Goal: Information Seeking & Learning: Learn about a topic

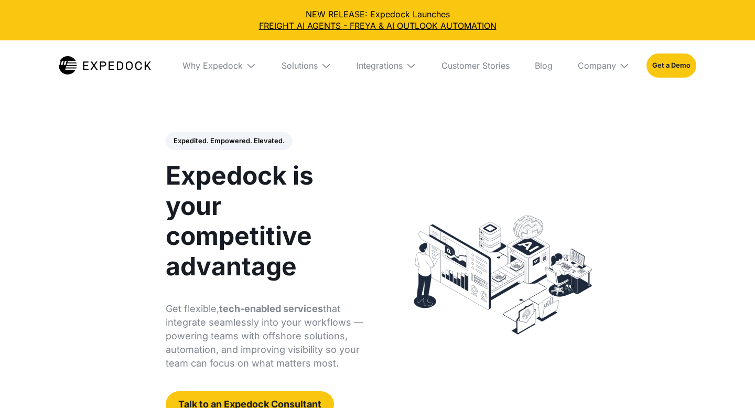
select select
click at [110, 70] on img at bounding box center [105, 65] width 92 height 18
select select
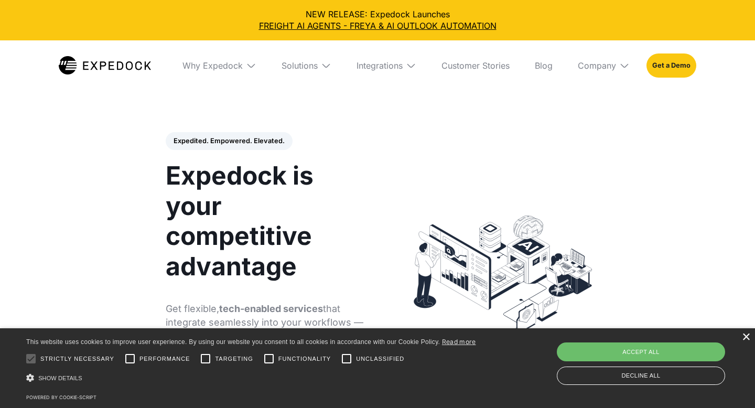
click at [745, 338] on div "×" at bounding box center [746, 337] width 8 height 8
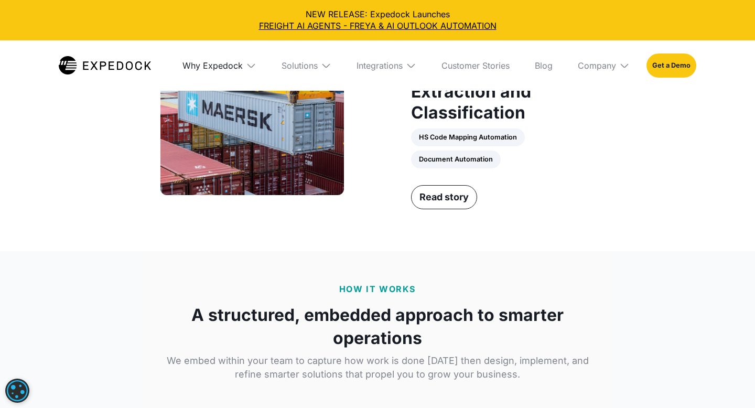
scroll to position [1432, 0]
click at [218, 69] on div "Why Expedock" at bounding box center [212, 65] width 60 height 10
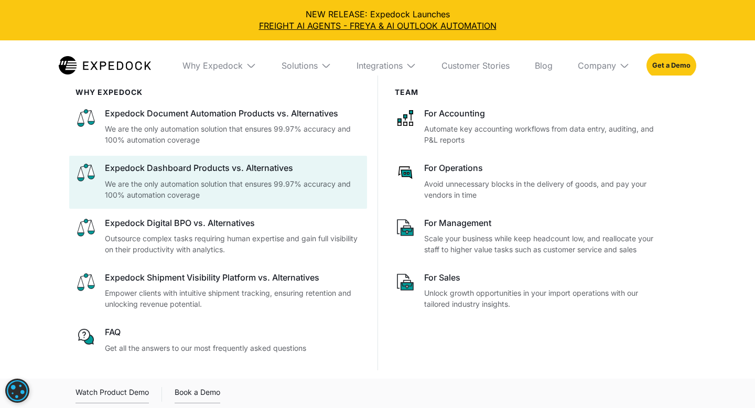
click at [176, 168] on div "Expedock Dashboard Products vs. Alternatives" at bounding box center [233, 168] width 256 height 12
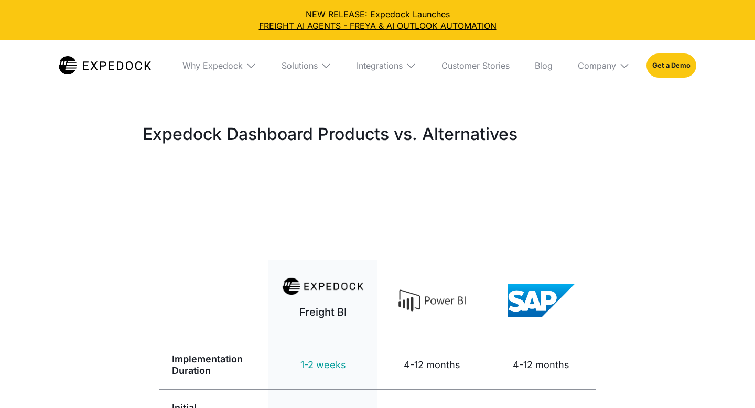
select select
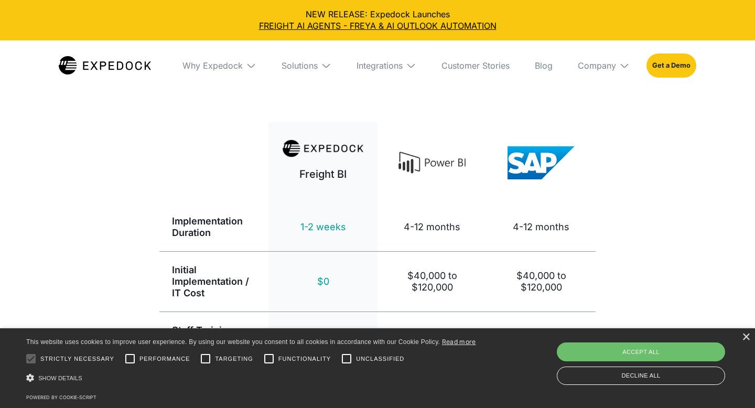
scroll to position [145, 0]
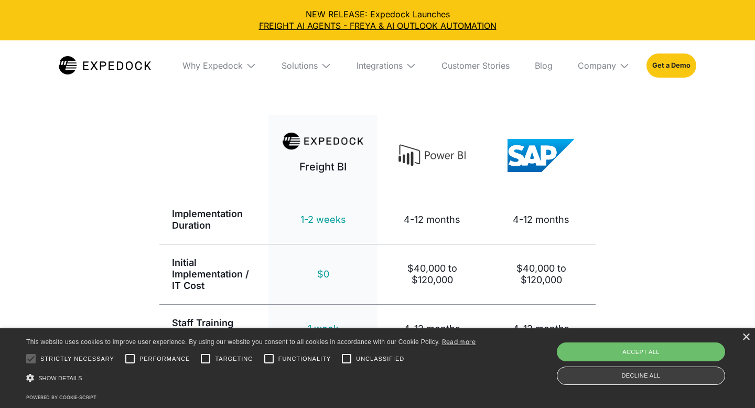
click at [609, 378] on div "Decline all" at bounding box center [641, 375] width 168 height 18
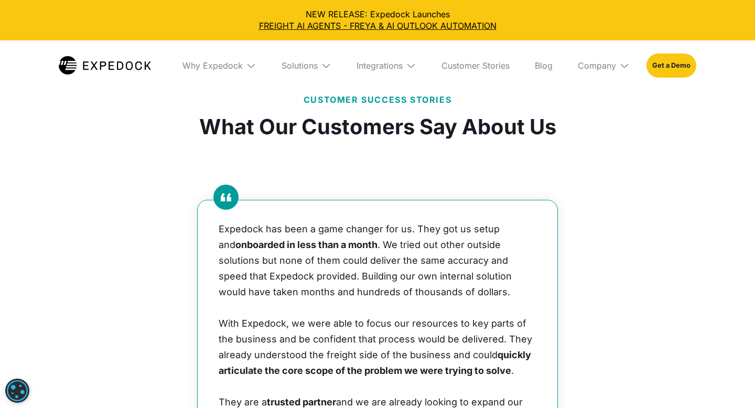
scroll to position [652, 0]
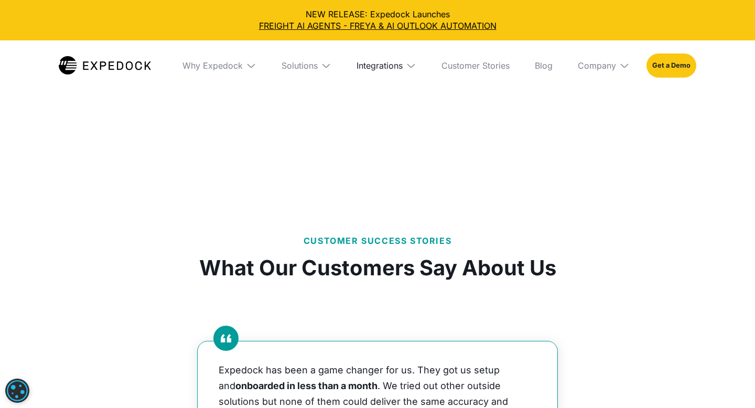
click at [370, 69] on div "Integrations" at bounding box center [379, 65] width 46 height 10
click at [373, 187] on link "Descartes" at bounding box center [386, 185] width 77 height 27
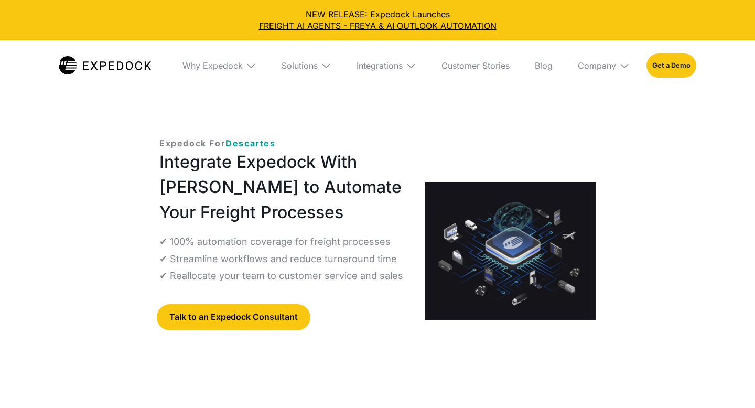
select select
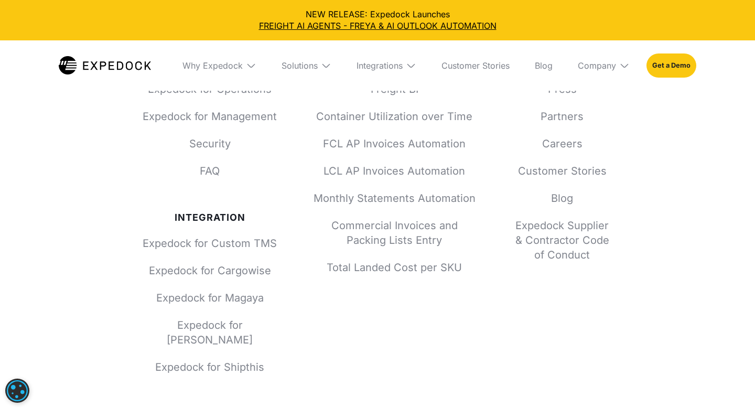
scroll to position [4353, 0]
